Goal: Understand process/instructions

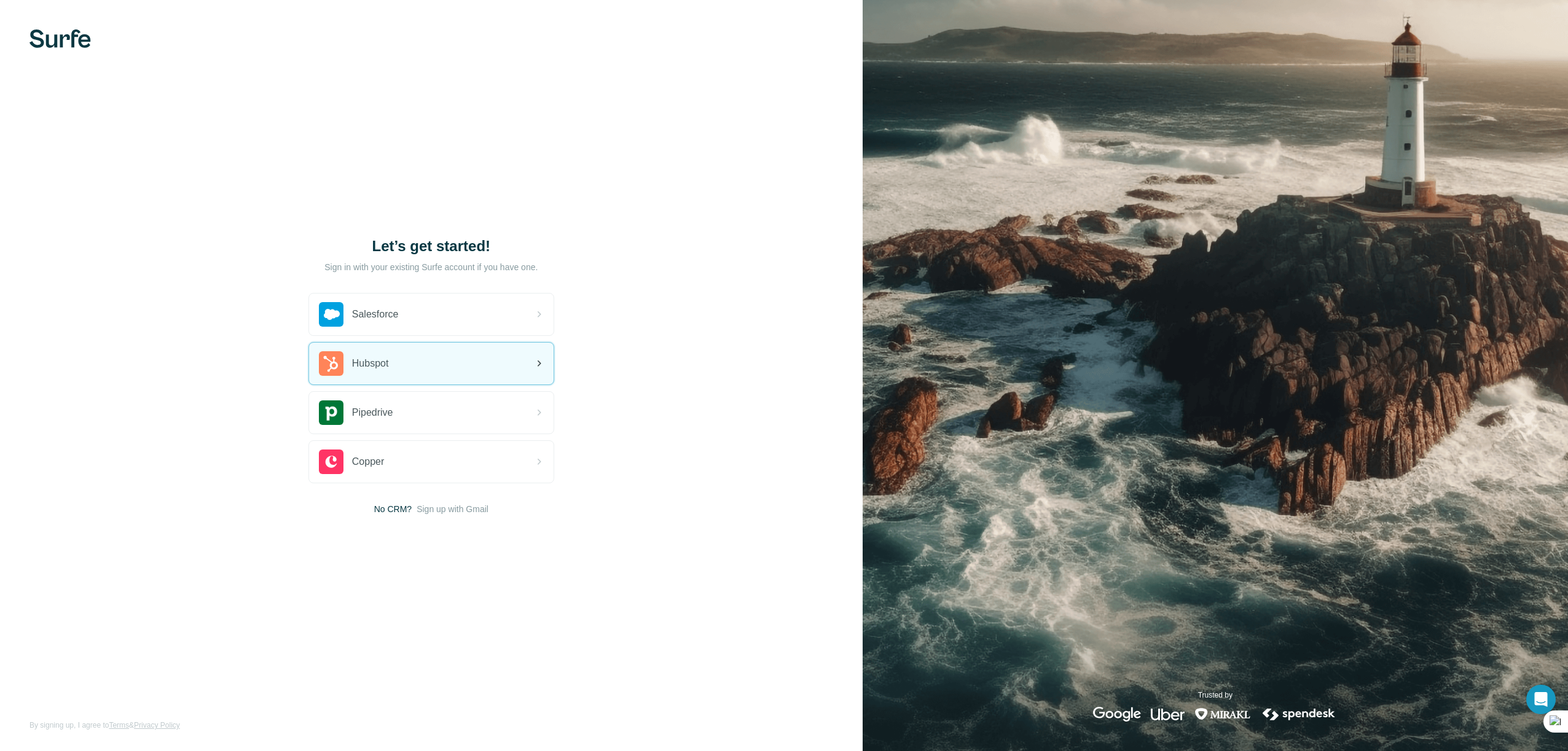
click at [434, 363] on div "Hubspot" at bounding box center [431, 364] width 244 height 42
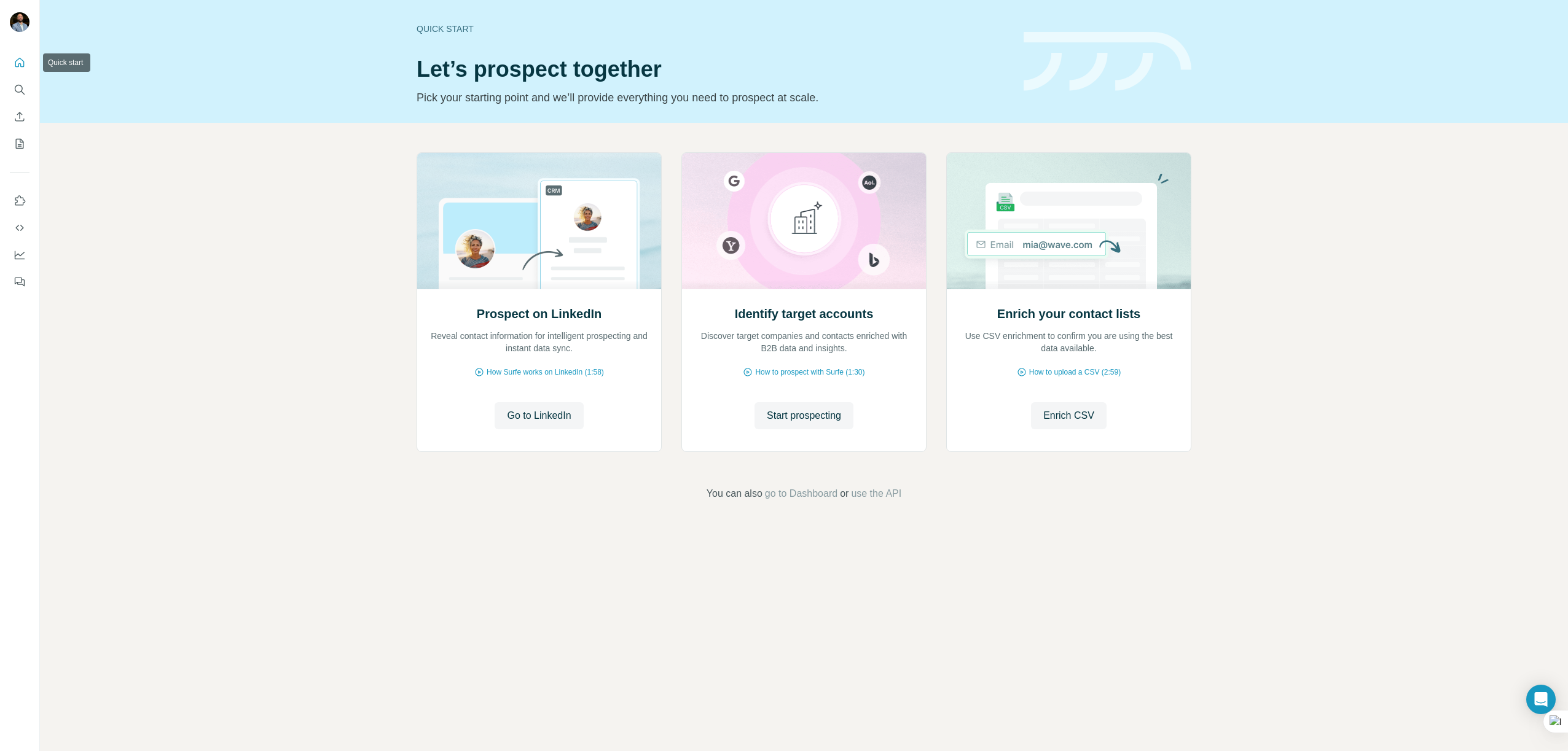
click at [24, 66] on icon "Quick start" at bounding box center [20, 62] width 9 height 9
click at [17, 60] on icon "Quick start" at bounding box center [20, 62] width 9 height 9
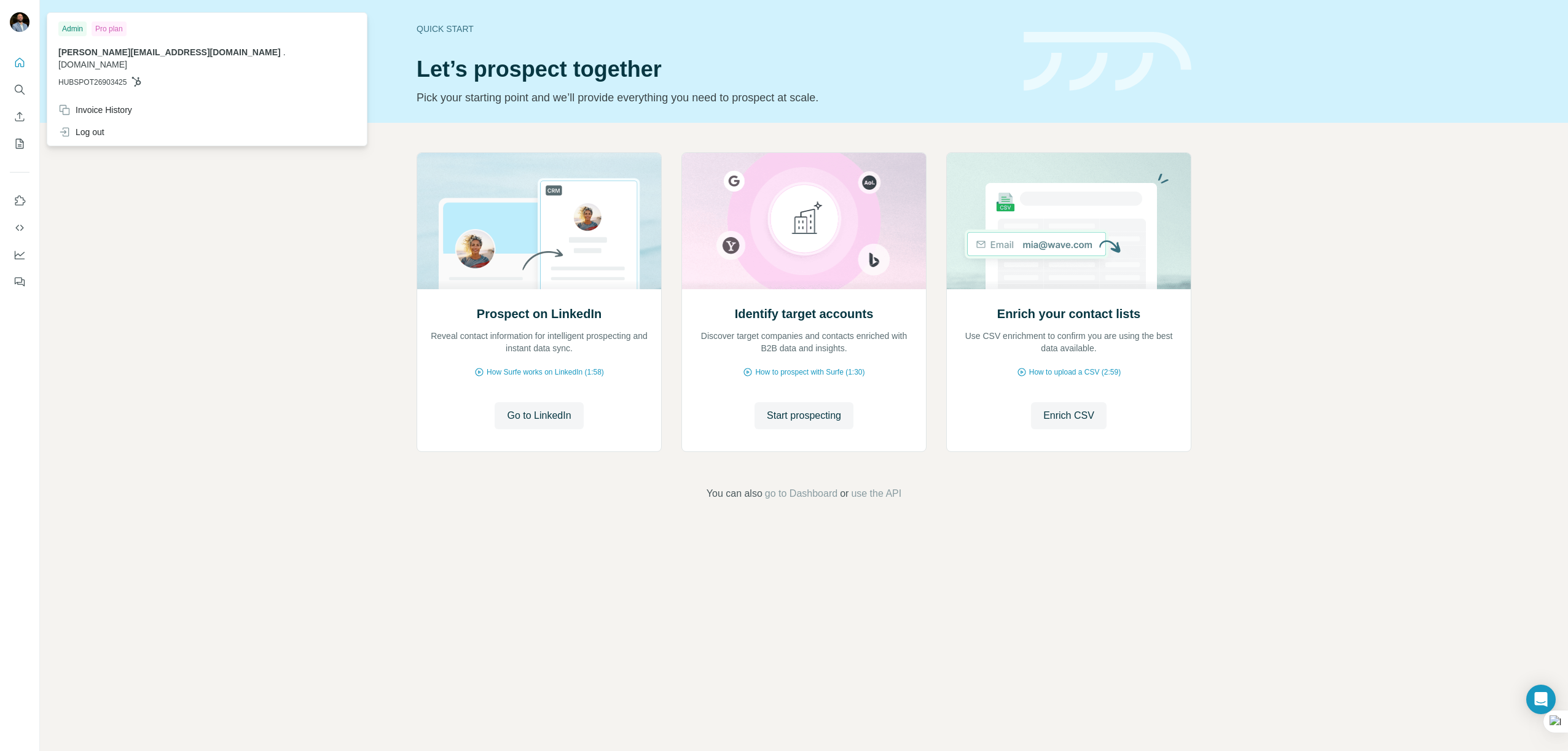
click at [24, 25] on img at bounding box center [20, 22] width 20 height 20
click at [445, 28] on div "Quick start" at bounding box center [712, 29] width 592 height 12
click at [30, 14] on div at bounding box center [22, 24] width 35 height 41
